Goal: Task Accomplishment & Management: Use online tool/utility

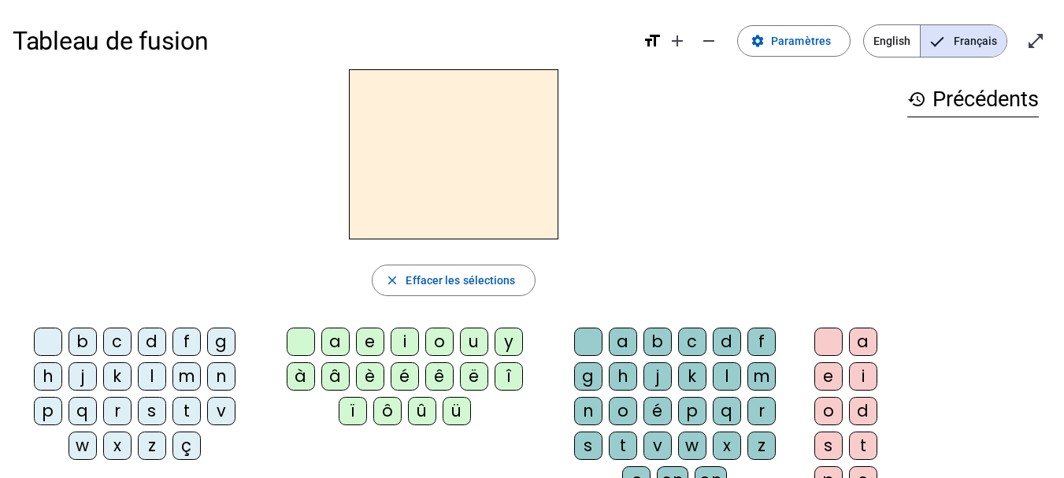
click at [407, 344] on div "i" at bounding box center [405, 342] width 28 height 28
click at [730, 378] on div "l" at bounding box center [727, 376] width 28 height 28
click at [184, 378] on div "m" at bounding box center [186, 376] width 28 height 28
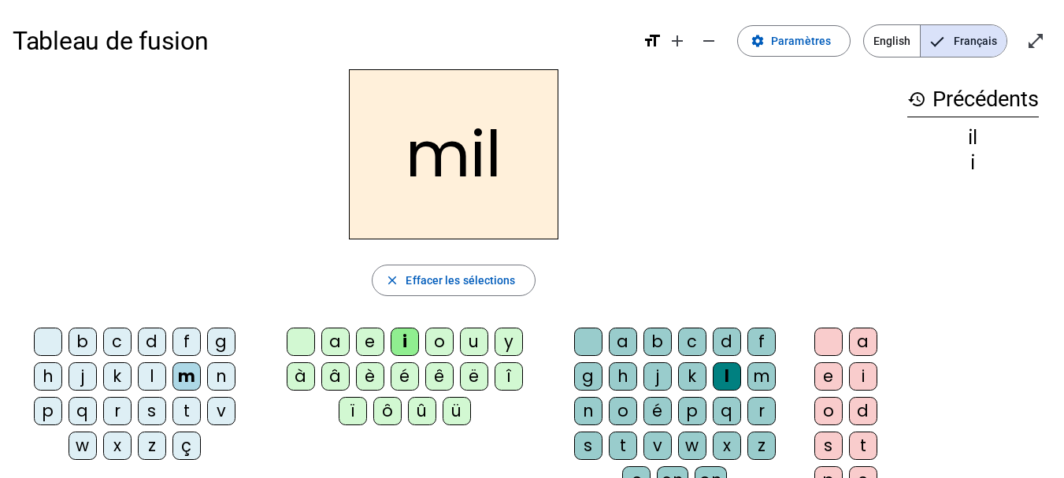
click at [336, 341] on div "a" at bounding box center [335, 342] width 28 height 28
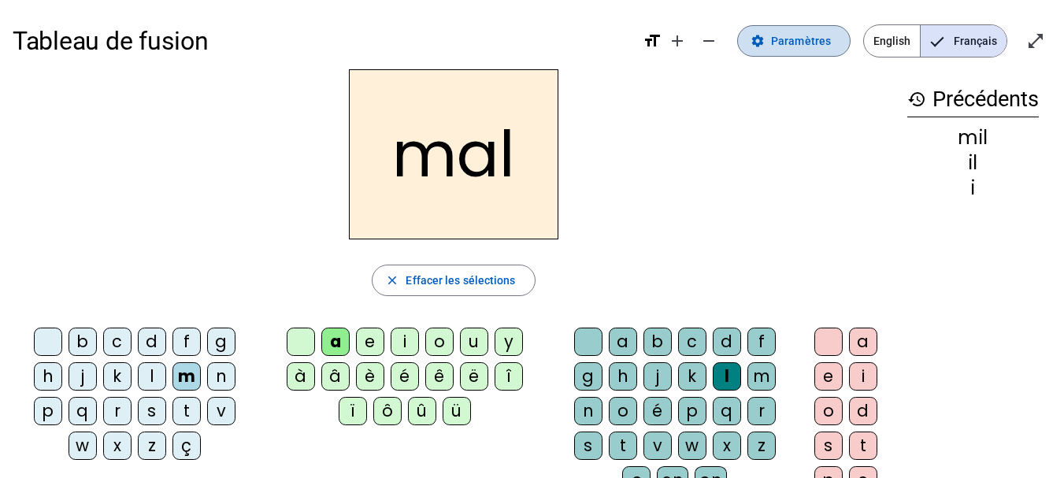
click at [821, 46] on span "Paramètres" at bounding box center [801, 40] width 60 height 19
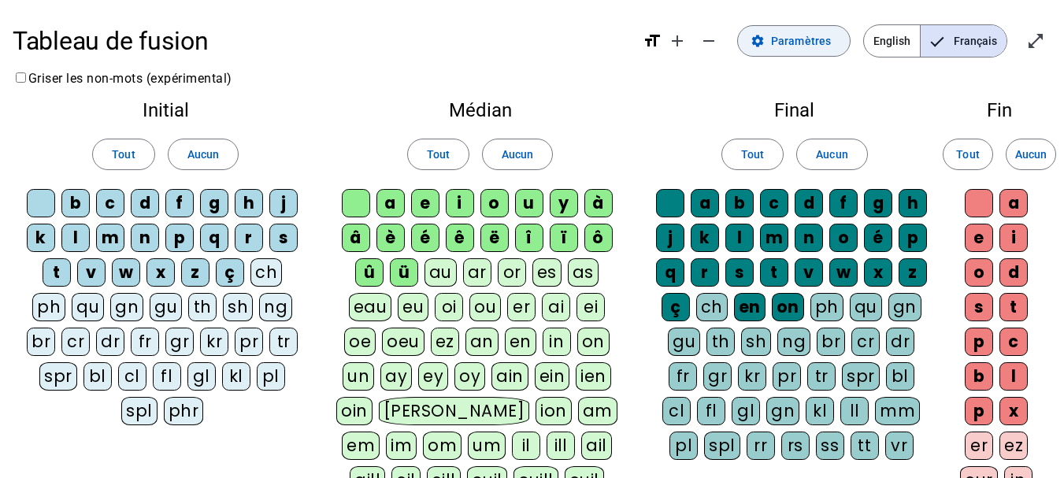
click at [825, 36] on span "Paramètres" at bounding box center [801, 40] width 60 height 19
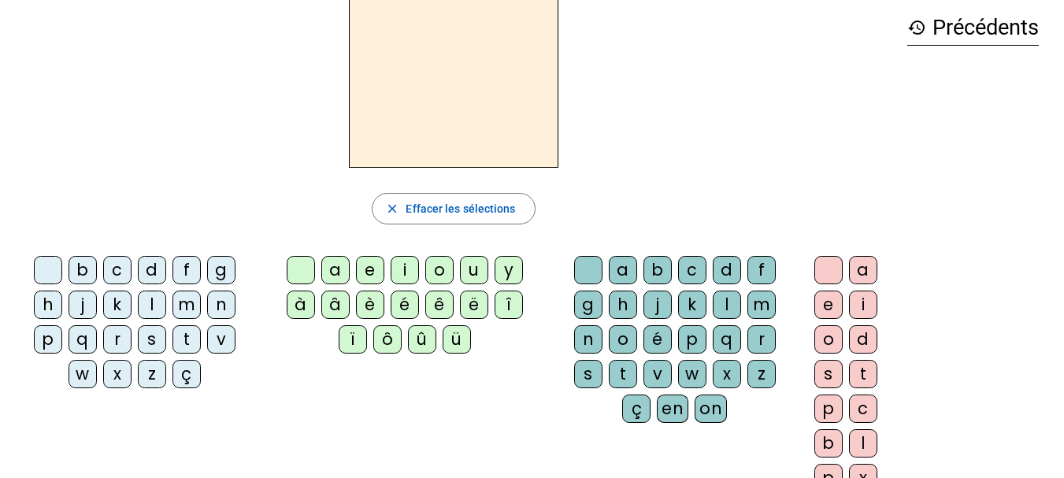
scroll to position [76, 0]
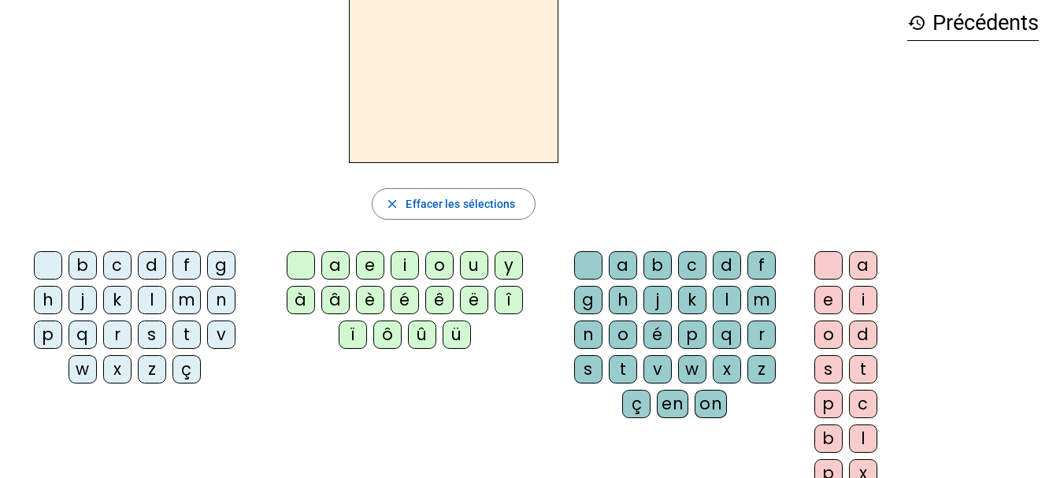
click at [186, 302] on div "m" at bounding box center [186, 300] width 28 height 28
click at [338, 261] on div "a" at bounding box center [335, 265] width 28 height 28
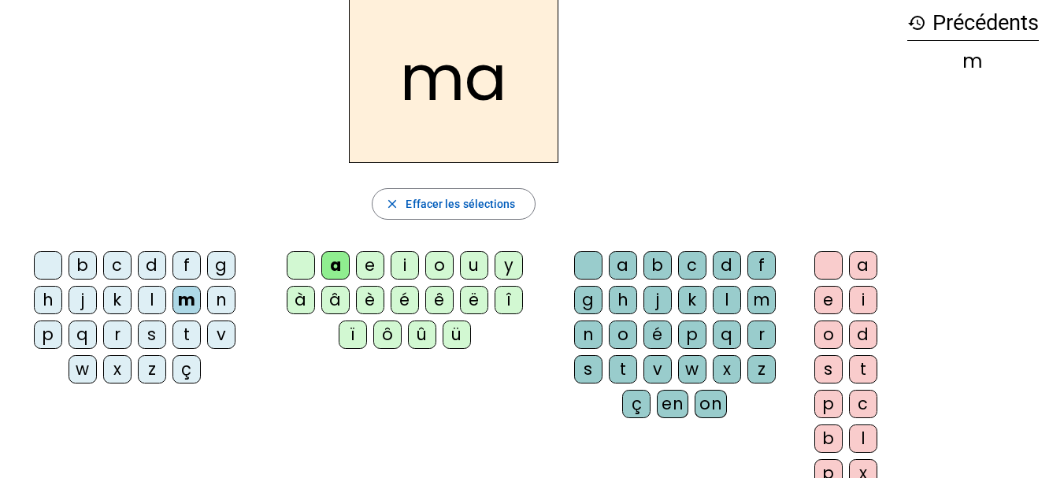
click at [725, 294] on div "l" at bounding box center [727, 300] width 28 height 28
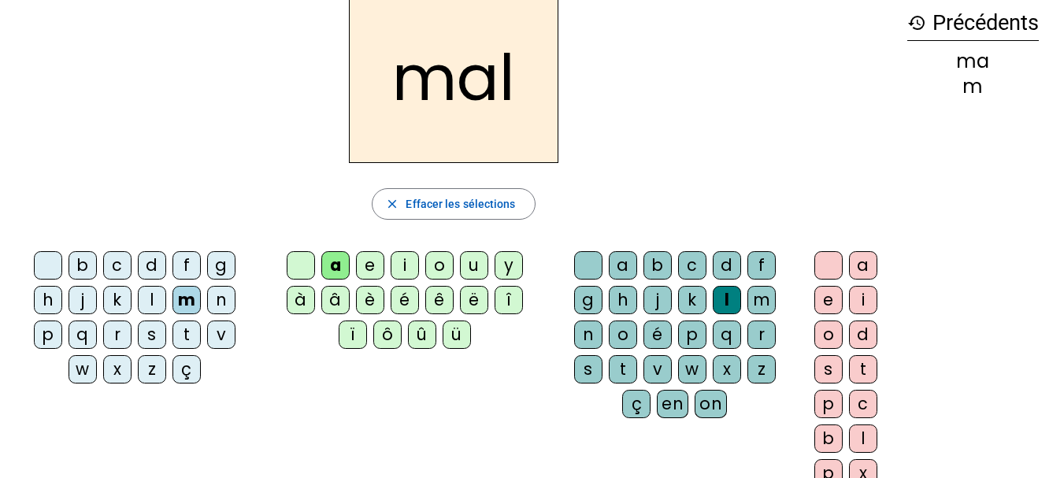
click at [583, 257] on div at bounding box center [588, 265] width 28 height 28
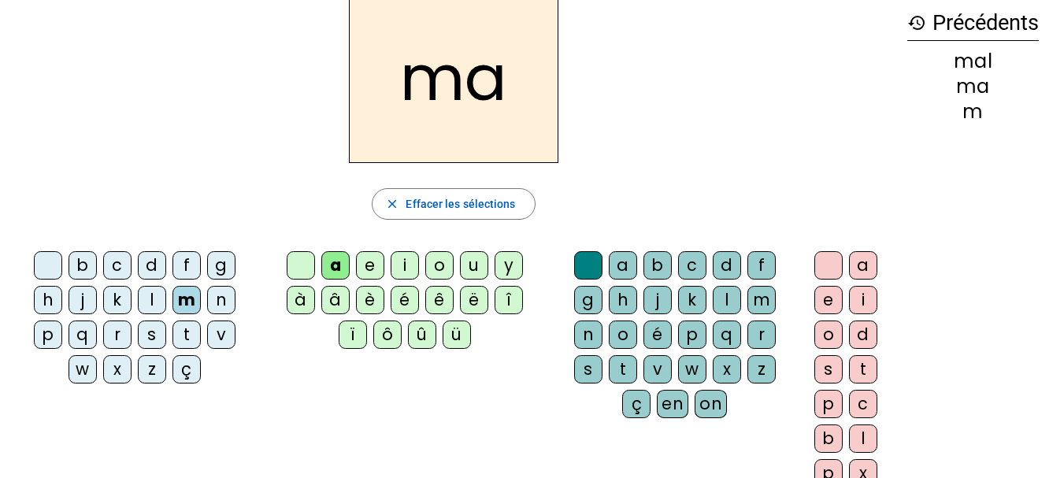
click at [156, 300] on div "l" at bounding box center [152, 300] width 28 height 28
